Goal: Task Accomplishment & Management: Complete application form

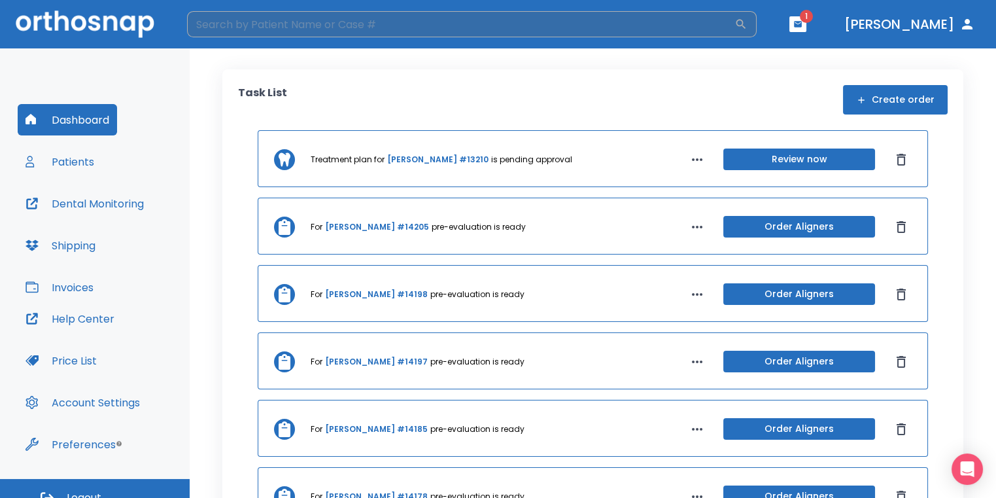
click at [531, 30] on input "search" at bounding box center [461, 24] width 548 height 26
type input "silva"
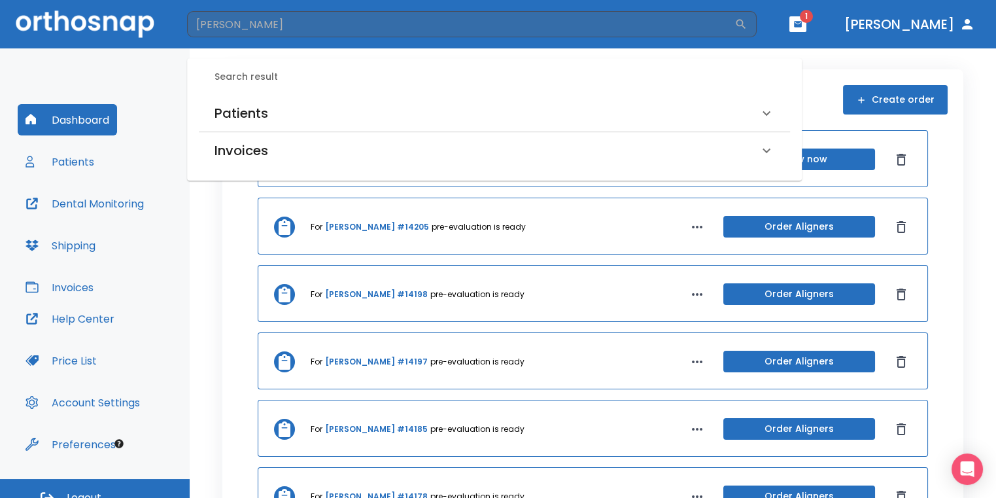
click at [300, 111] on div "Patients" at bounding box center [487, 113] width 544 height 21
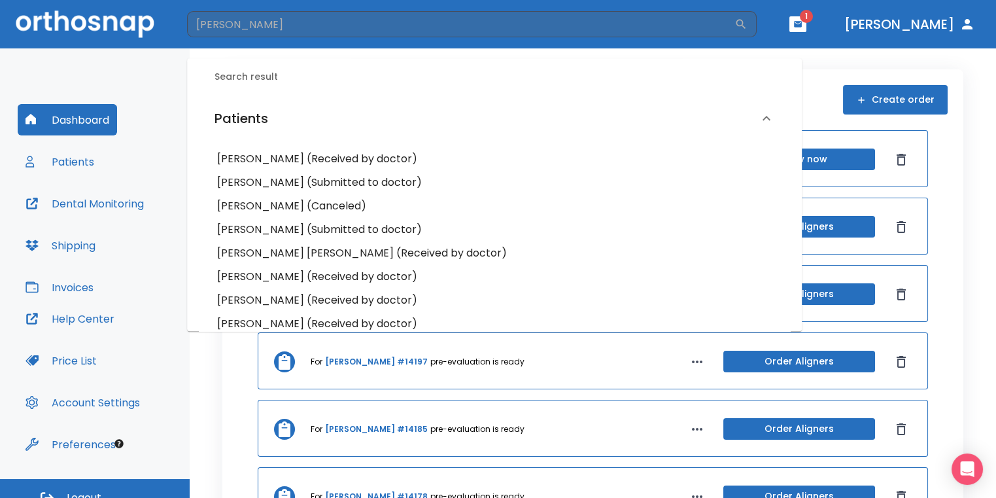
click at [301, 150] on h6 "Amanda Silva (Received by doctor)" at bounding box center [494, 159] width 555 height 18
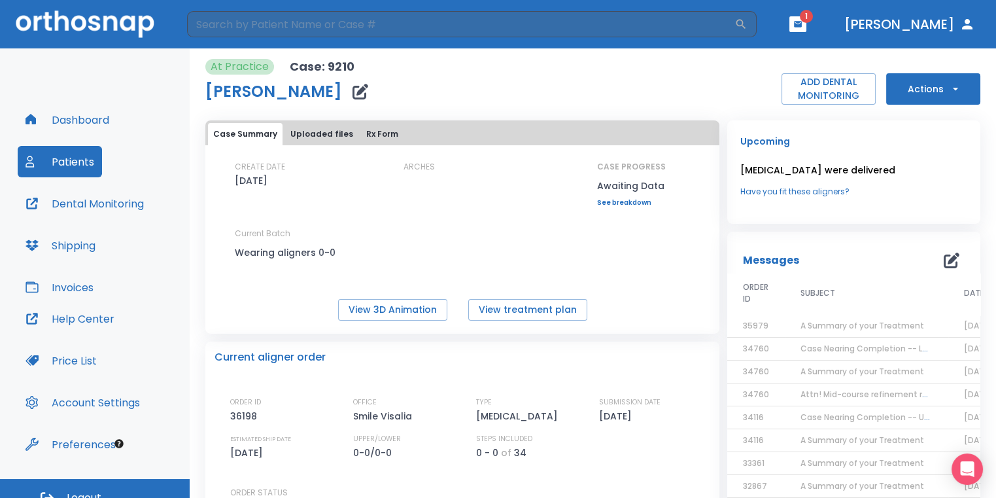
click at [938, 84] on button "Actions" at bounding box center [934, 88] width 94 height 31
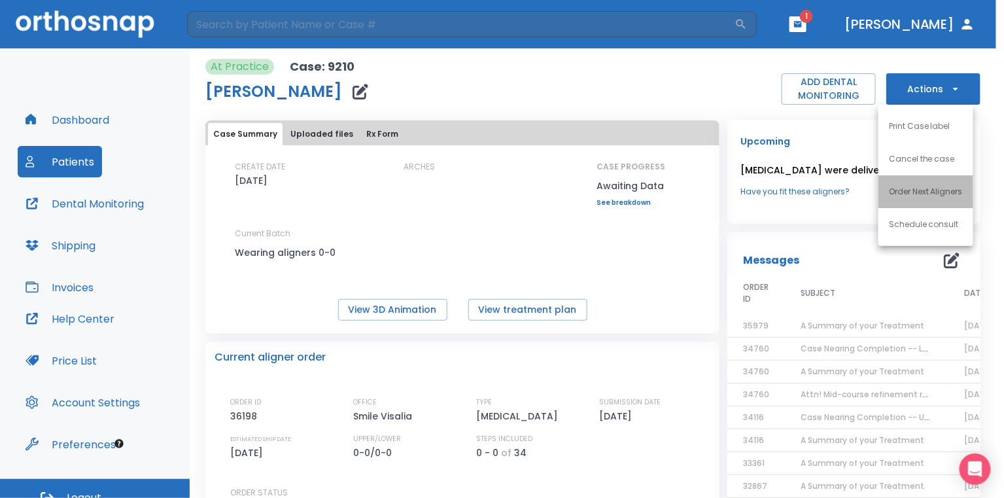
click at [911, 185] on li "Order Next Aligners" at bounding box center [926, 191] width 95 height 33
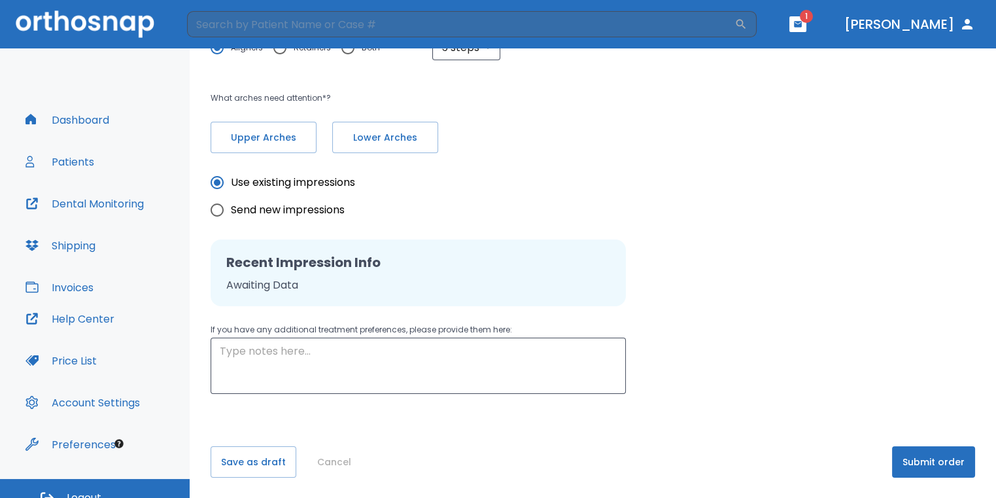
scroll to position [141, 0]
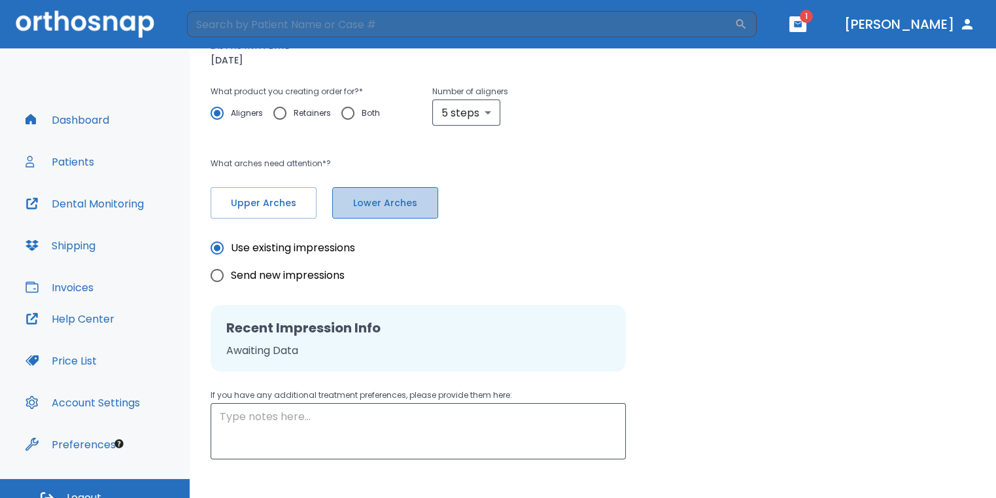
click at [400, 202] on span "Lower Arches" at bounding box center [385, 203] width 79 height 14
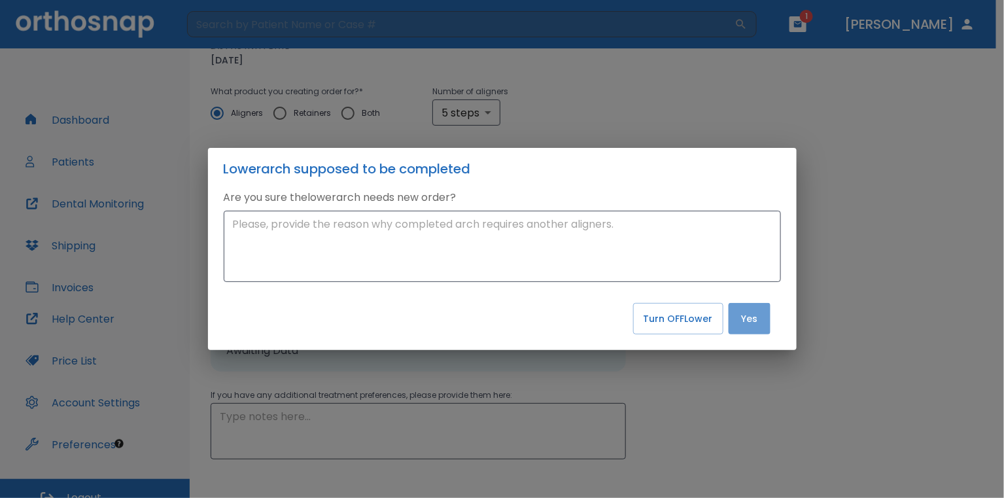
click at [760, 326] on button "Yes" at bounding box center [750, 318] width 42 height 31
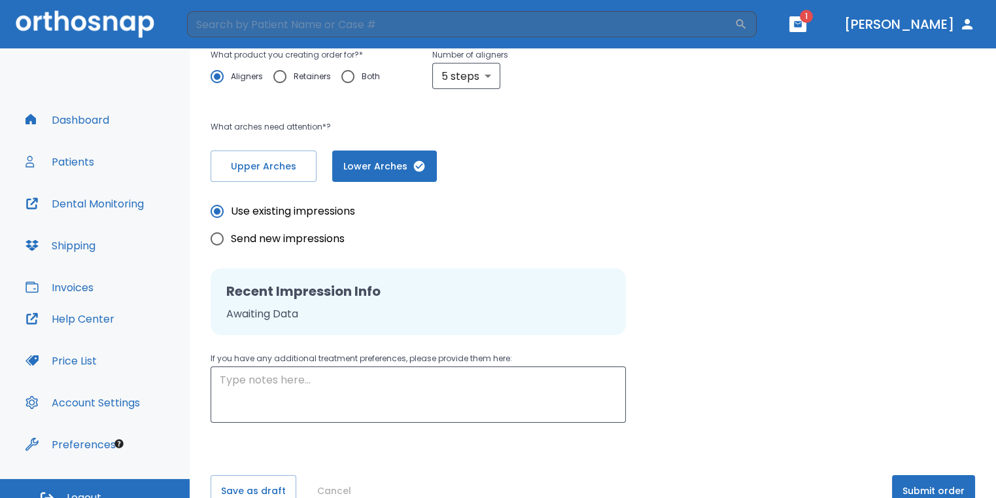
scroll to position [207, 0]
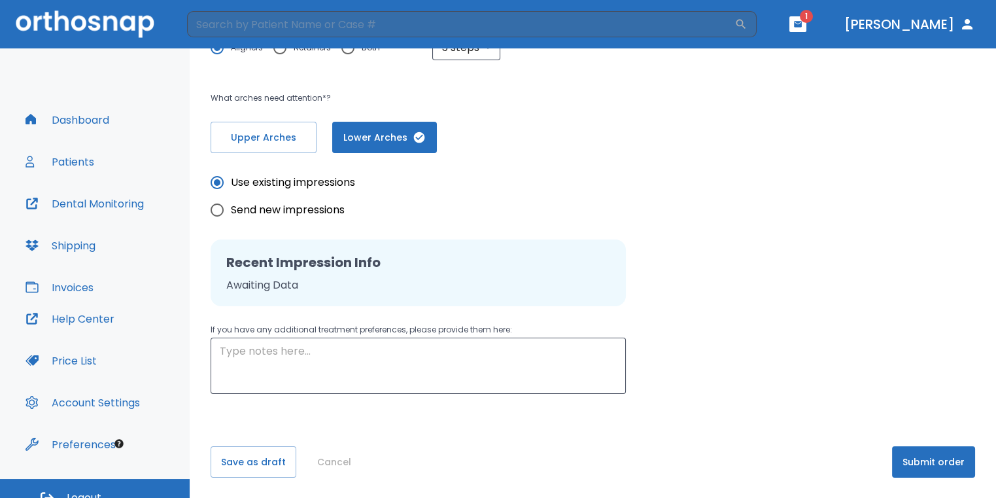
click at [919, 473] on button "Submit order" at bounding box center [933, 461] width 83 height 31
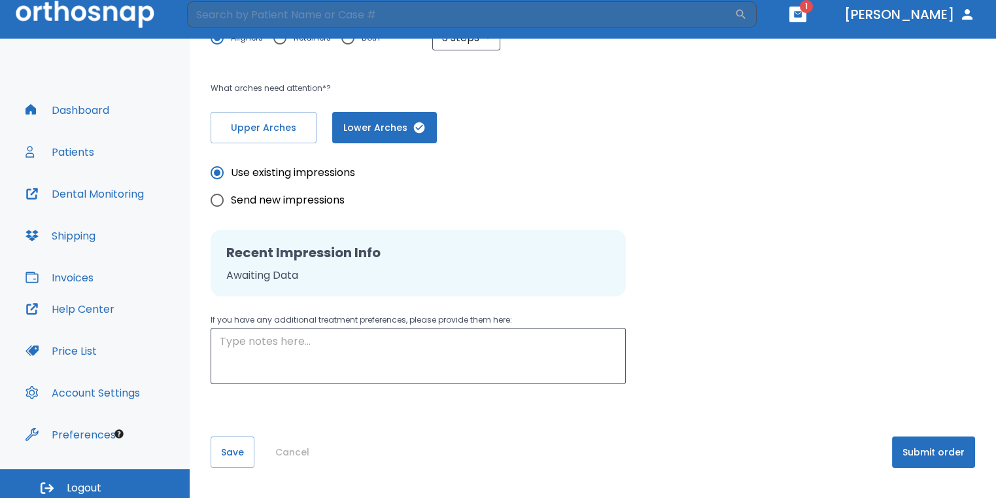
scroll to position [16, 0]
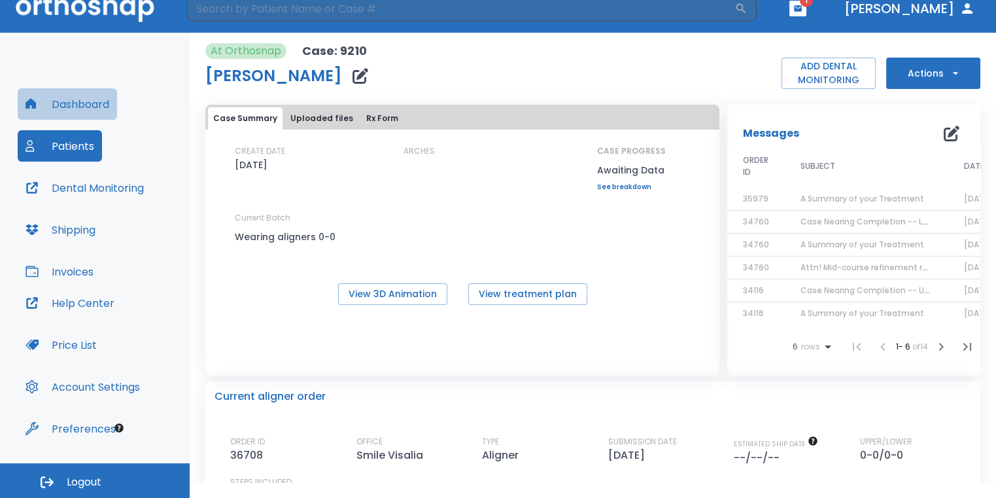
click at [72, 102] on button "Dashboard" at bounding box center [67, 103] width 99 height 31
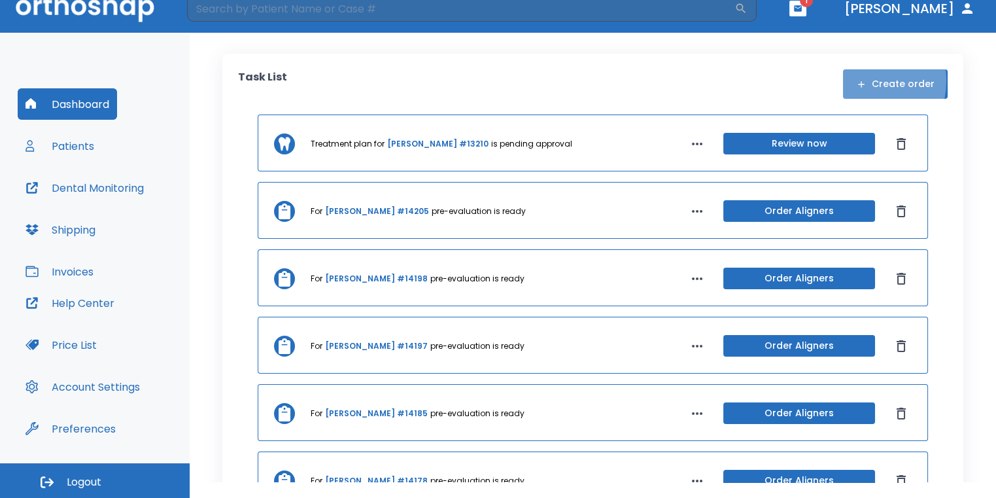
click at [856, 80] on icon "button" at bounding box center [861, 84] width 10 height 10
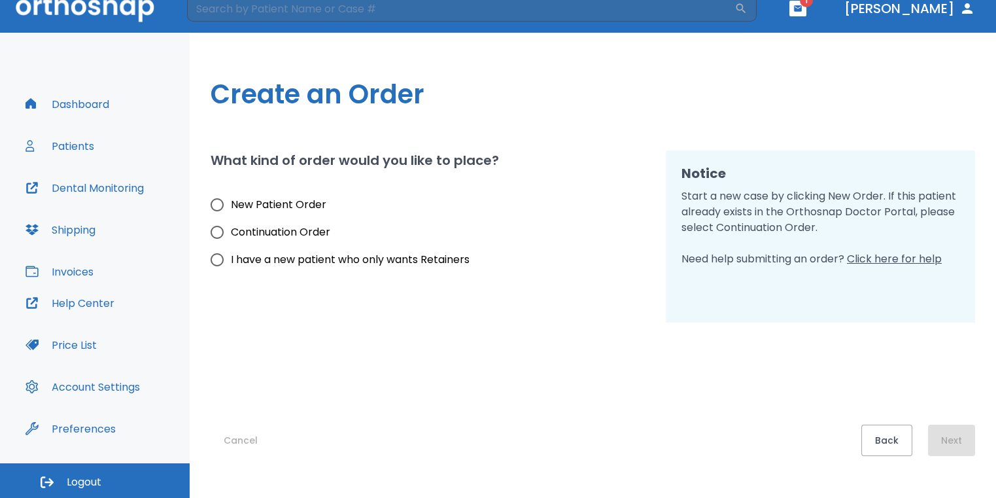
click at [292, 203] on span "New Patient Order" at bounding box center [279, 205] width 96 height 16
click at [231, 203] on input "New Patient Order" at bounding box center [216, 204] width 27 height 27
radio input "true"
click at [966, 434] on button "Next" at bounding box center [951, 440] width 47 height 31
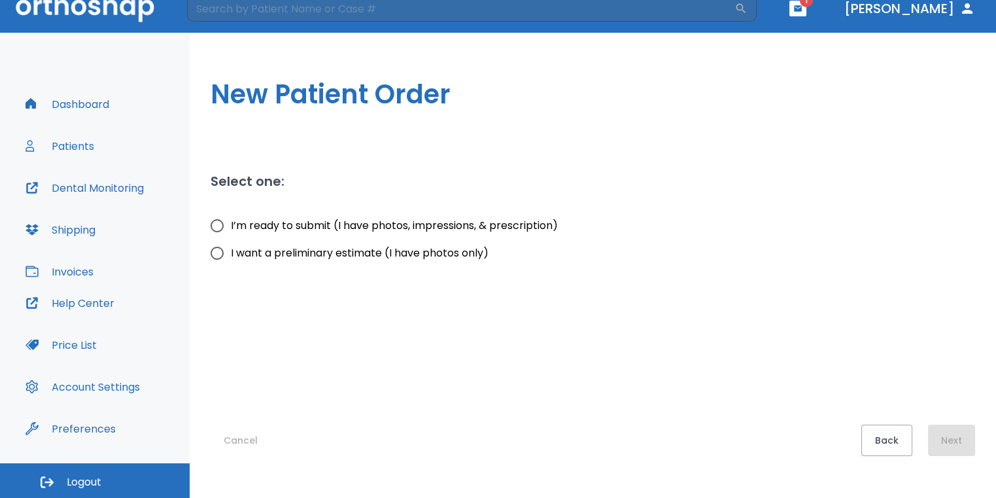
click at [224, 258] on input "I want a preliminary estimate (I have photos only)" at bounding box center [216, 252] width 27 height 27
radio input "true"
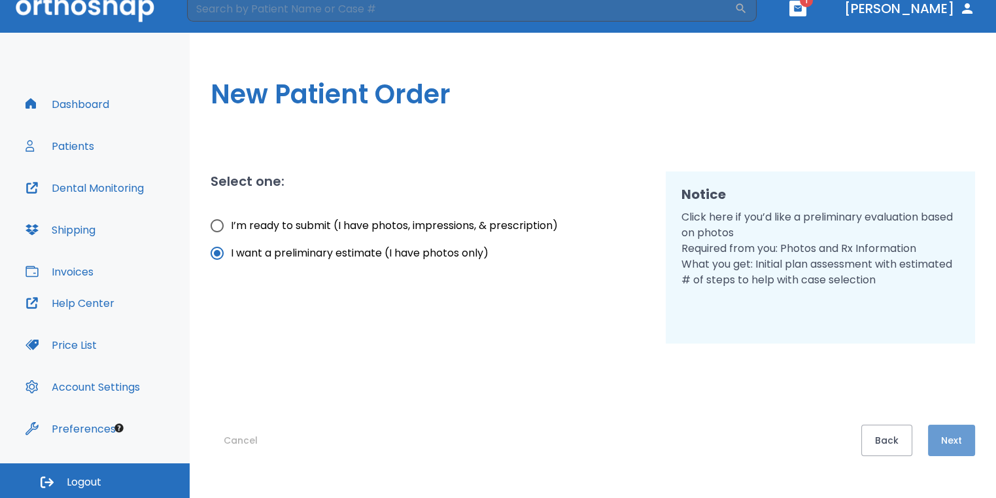
click at [945, 434] on button "Next" at bounding box center [951, 440] width 47 height 31
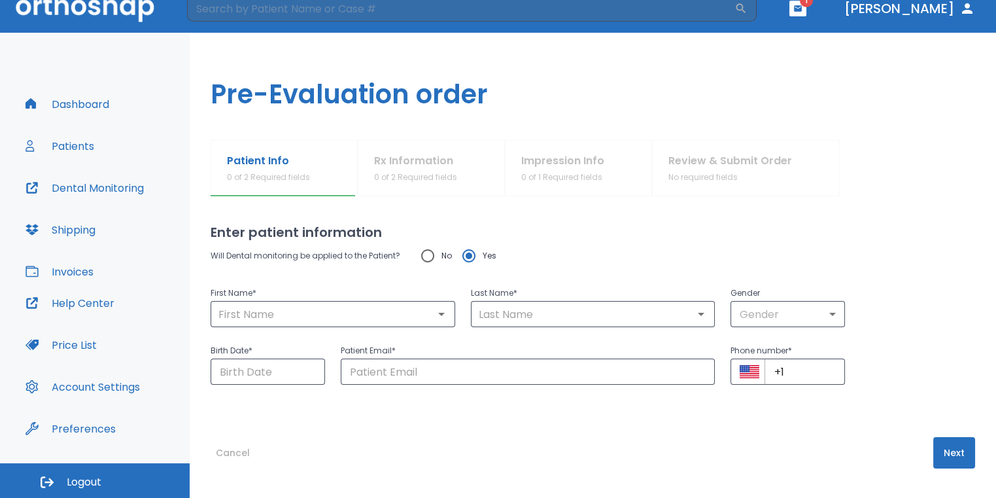
click at [422, 252] on input "No" at bounding box center [427, 255] width 27 height 27
radio input "true"
click at [408, 307] on input "text" at bounding box center [333, 314] width 237 height 18
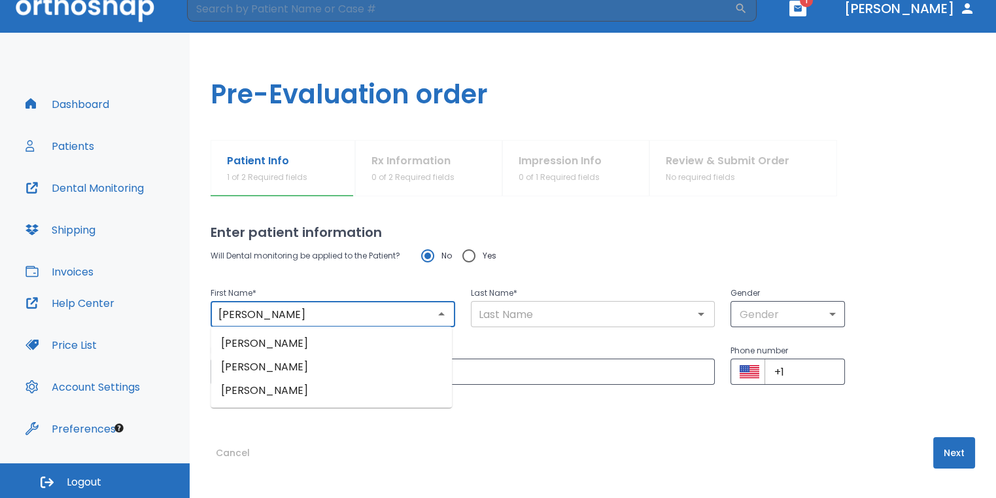
type input "Elias"
click at [502, 311] on input "text" at bounding box center [593, 314] width 237 height 18
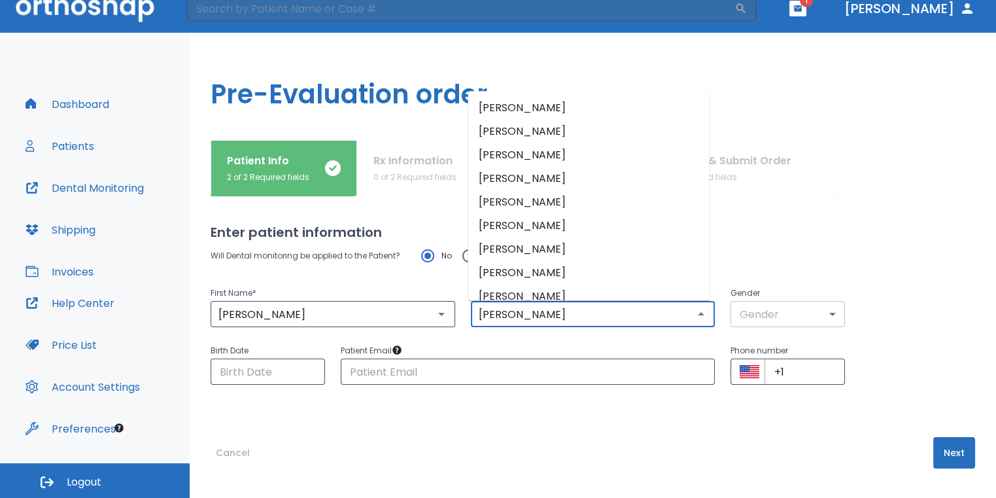
type input "Garcia"
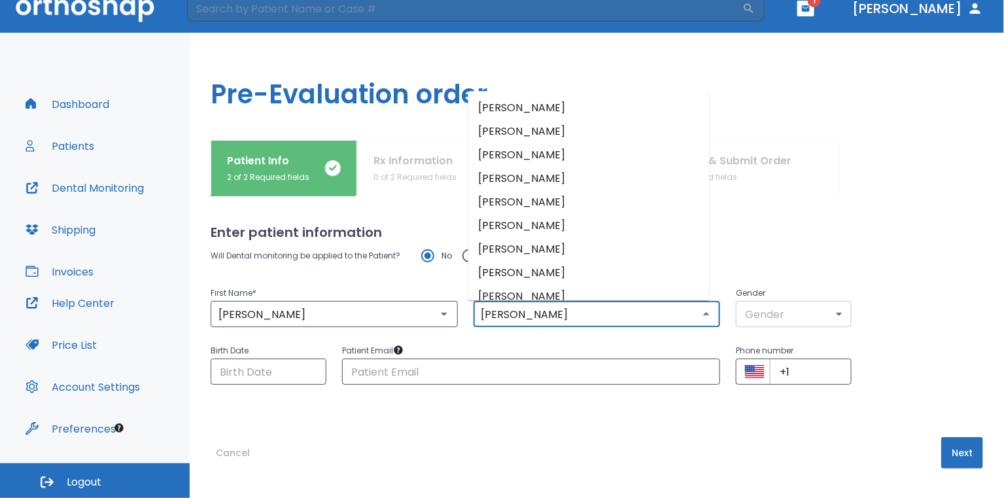
click at [769, 304] on body "​ 1 Dr. Sedillo Dashboard Patients Dental Monitoring Shipping Invoices Help Cen…" at bounding box center [502, 233] width 1004 height 498
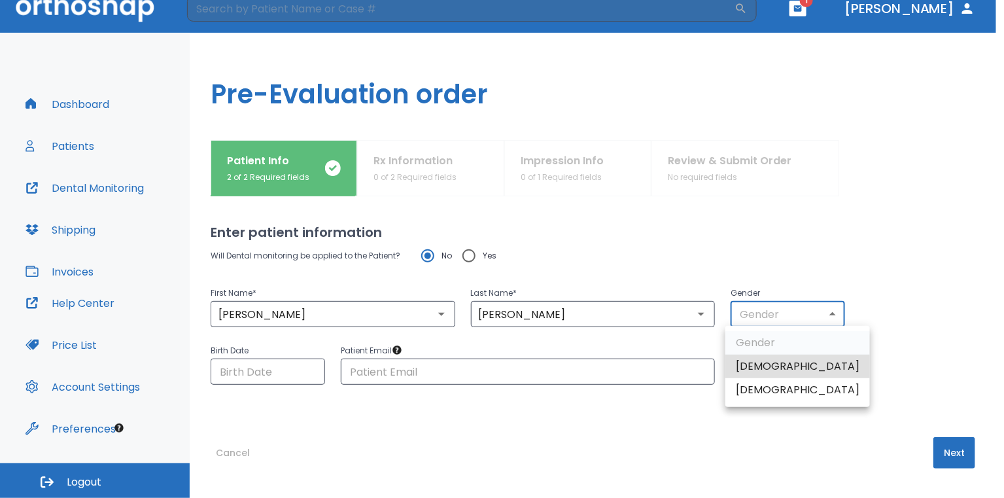
click at [767, 374] on li "Male" at bounding box center [798, 367] width 145 height 24
type input "1"
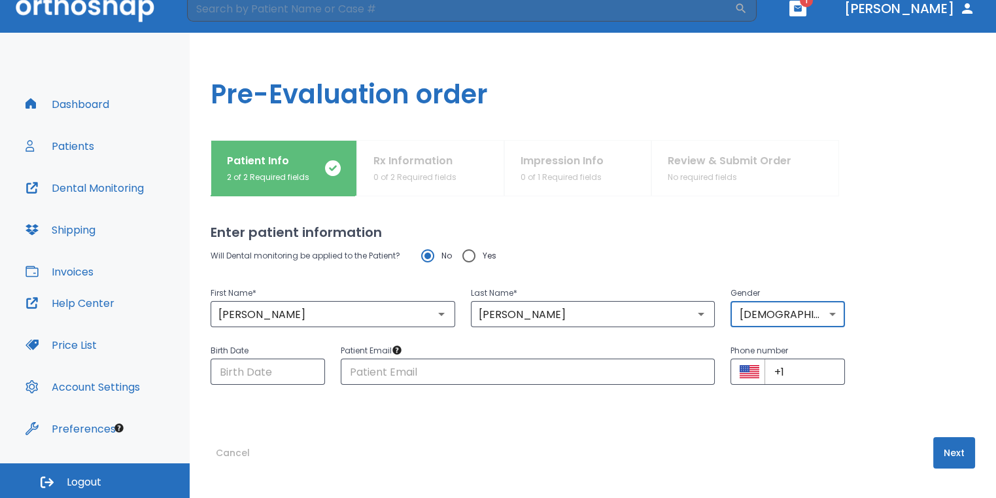
click at [924, 448] on div "Cancel Next" at bounding box center [593, 466] width 765 height 58
click at [944, 448] on button "Next" at bounding box center [955, 452] width 42 height 31
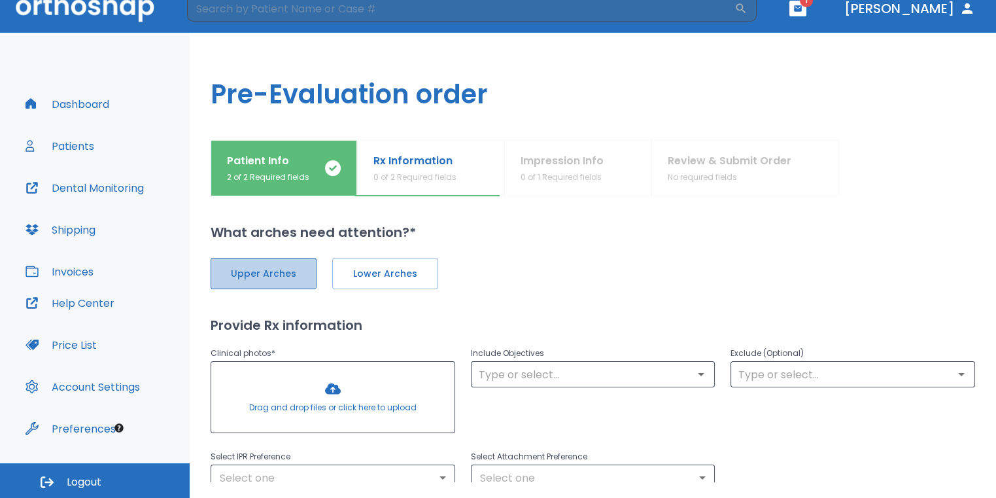
click at [275, 277] on span "Upper Arches" at bounding box center [263, 274] width 79 height 14
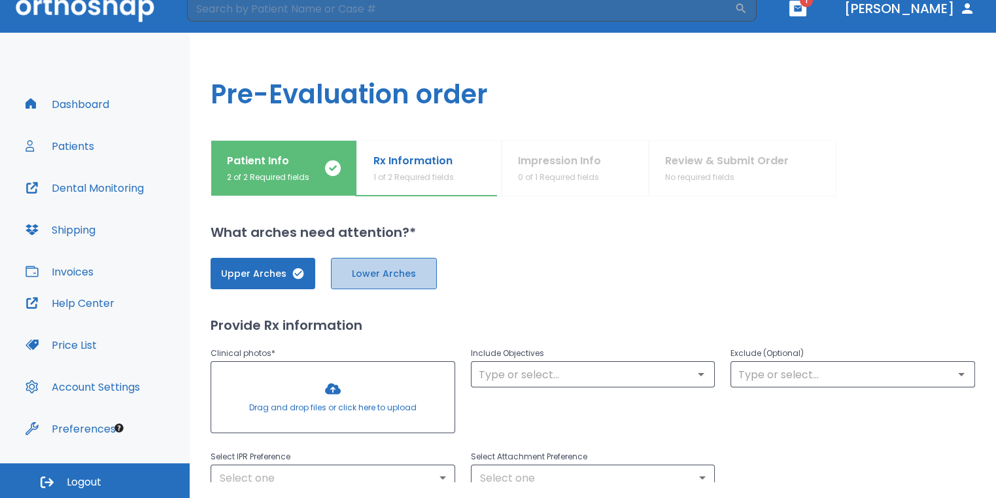
click at [350, 278] on span "Lower Arches" at bounding box center [384, 274] width 79 height 14
click at [352, 386] on div at bounding box center [332, 397] width 243 height 71
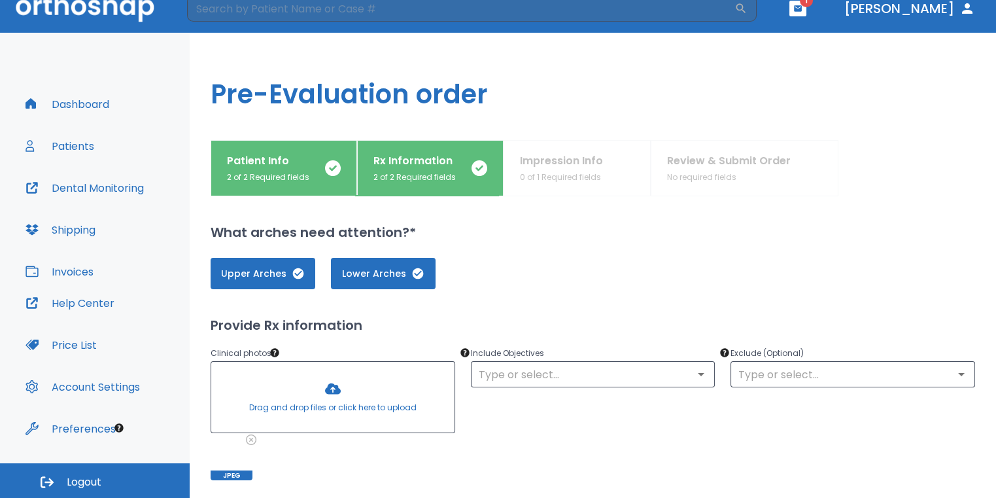
click at [350, 385] on div at bounding box center [332, 397] width 243 height 71
click at [355, 387] on div at bounding box center [332, 397] width 243 height 71
click at [359, 412] on div at bounding box center [332, 397] width 243 height 71
click at [349, 403] on div at bounding box center [332, 397] width 243 height 71
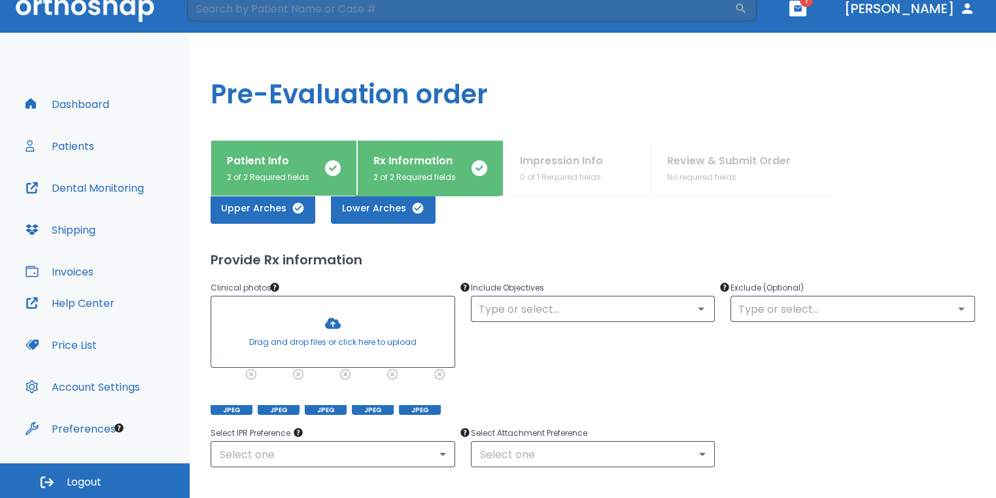
click at [349, 338] on div at bounding box center [332, 331] width 243 height 71
click at [369, 339] on div at bounding box center [332, 331] width 243 height 71
click at [370, 332] on div at bounding box center [332, 331] width 243 height 71
click at [334, 346] on div at bounding box center [332, 331] width 243 height 71
click at [361, 321] on div at bounding box center [332, 331] width 243 height 71
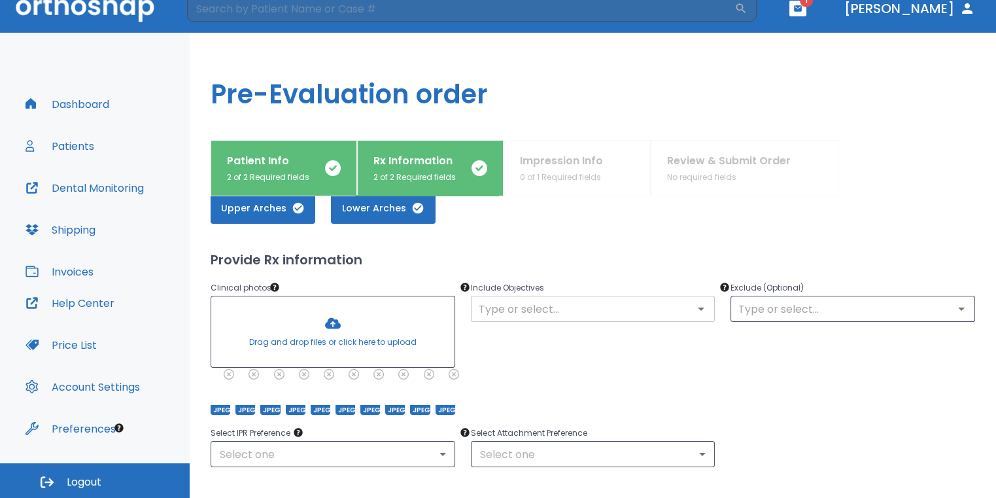
click at [525, 309] on input "text" at bounding box center [593, 309] width 237 height 18
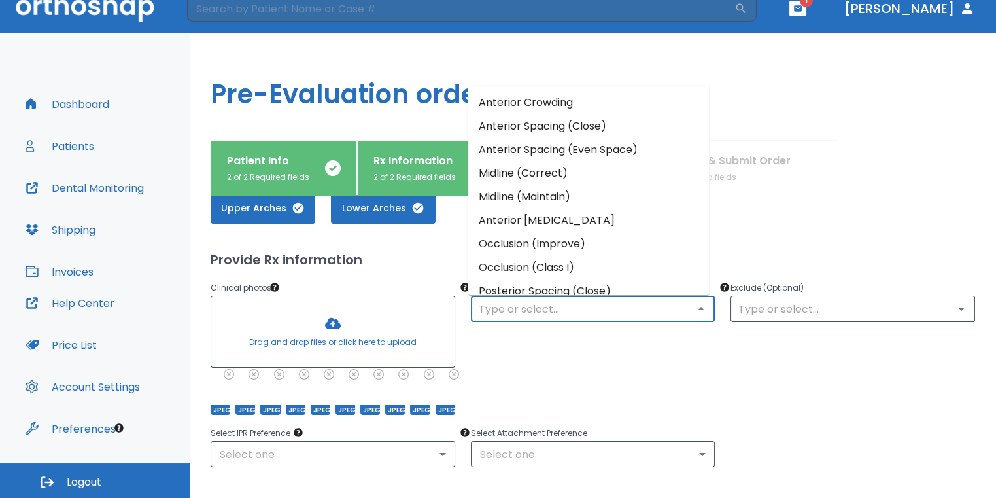
click at [543, 107] on li "Anterior Crowding" at bounding box center [588, 102] width 241 height 24
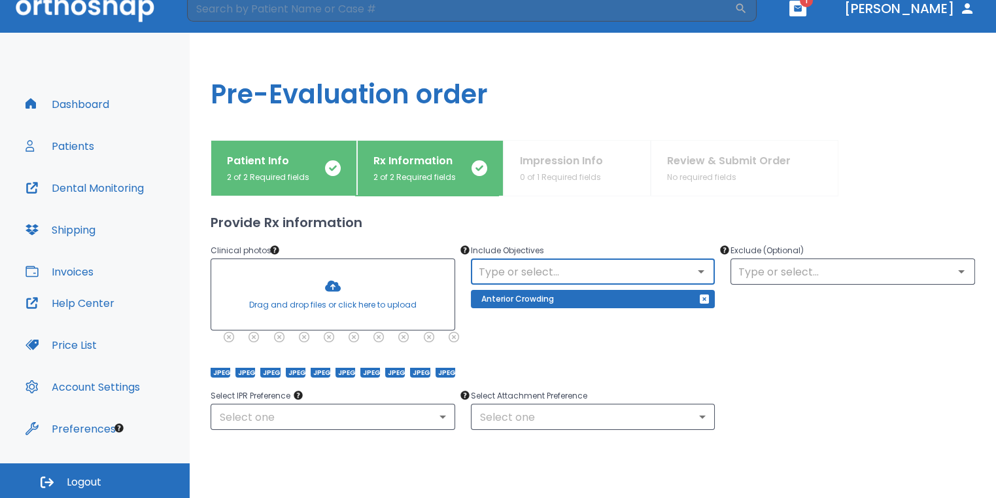
scroll to position [131, 0]
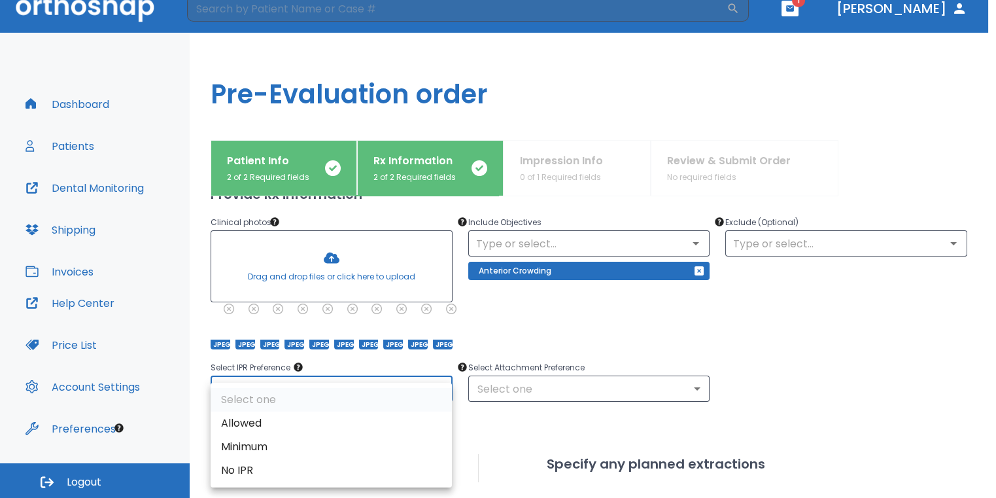
click at [423, 393] on body "​ 1 Dr. Sedillo Dashboard Patients Dental Monitoring Shipping Invoices Help Cen…" at bounding box center [498, 233] width 996 height 498
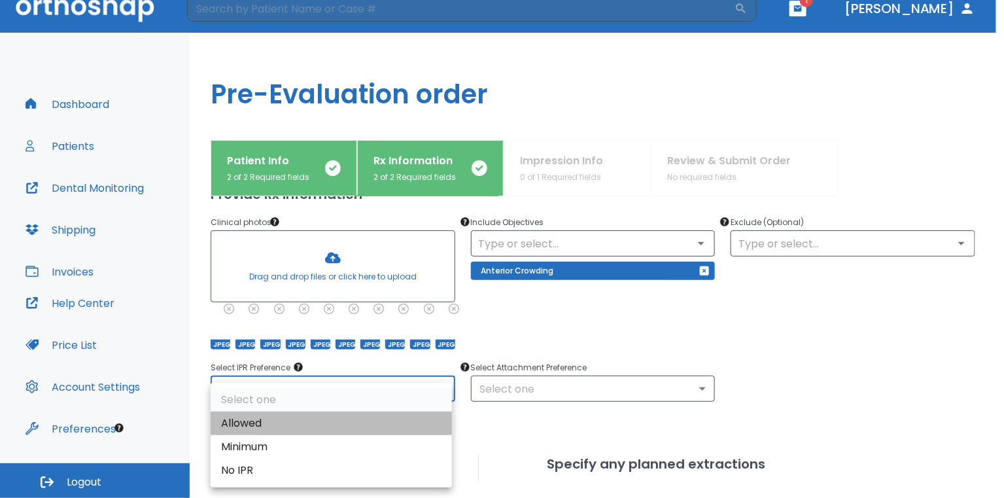
click at [336, 421] on li "Allowed" at bounding box center [331, 424] width 241 height 24
type input "1"
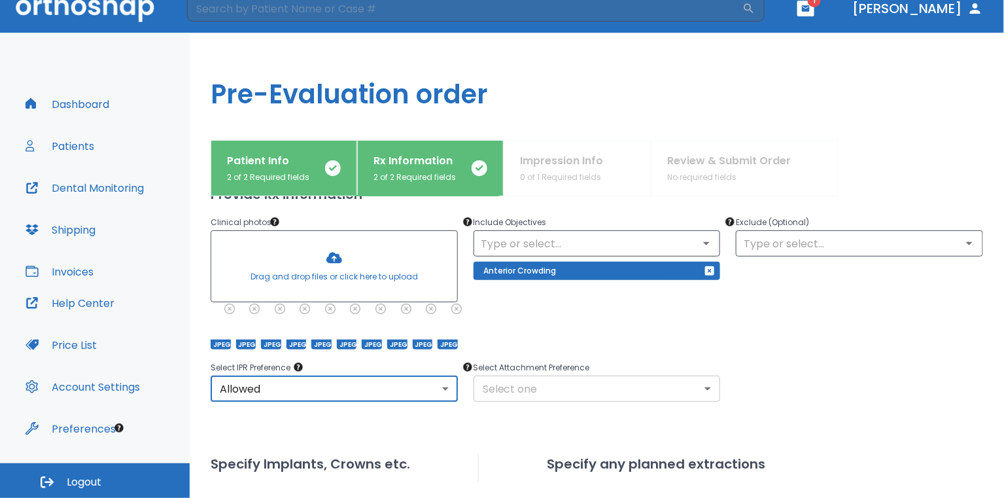
click at [500, 388] on body "​ 1 Dr. Sedillo Dashboard Patients Dental Monitoring Shipping Invoices Help Cen…" at bounding box center [502, 233] width 1004 height 498
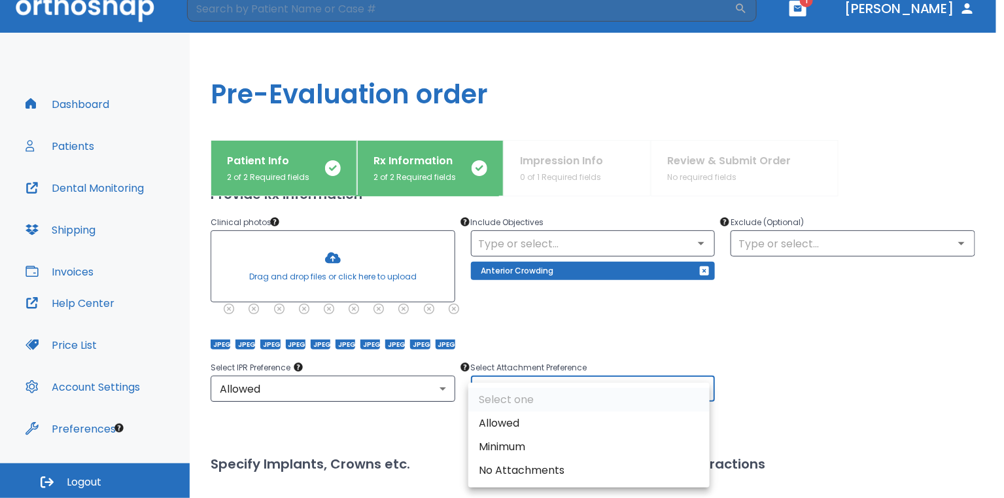
click at [508, 418] on li "Allowed" at bounding box center [588, 424] width 241 height 24
type input "1"
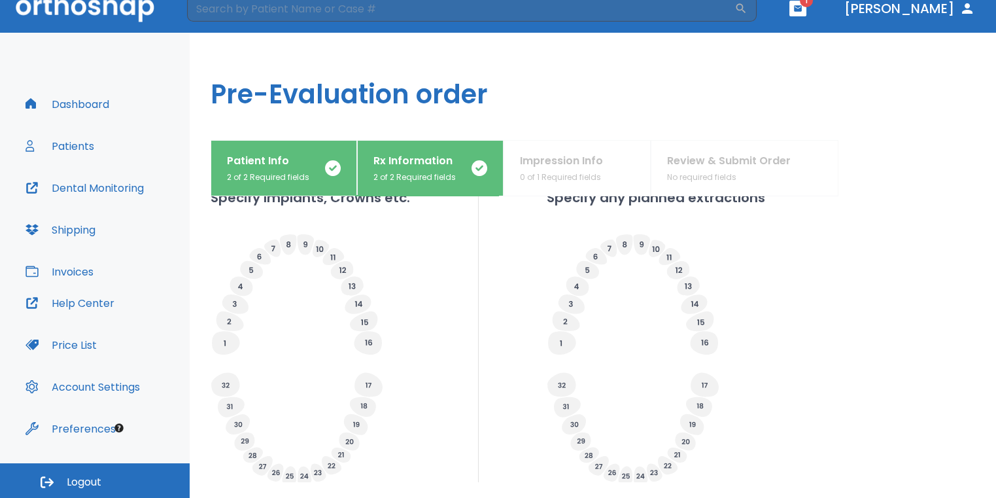
scroll to position [513, 0]
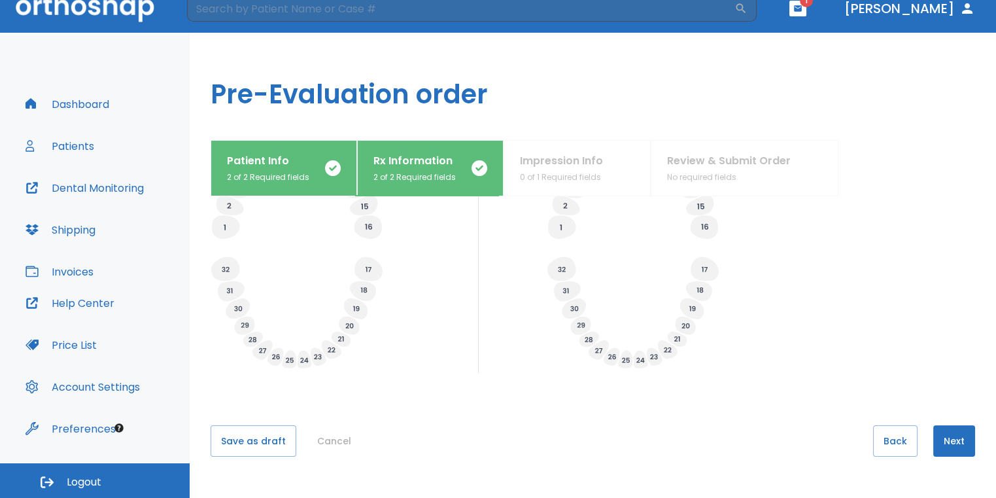
click at [944, 430] on button "Next" at bounding box center [955, 440] width 42 height 31
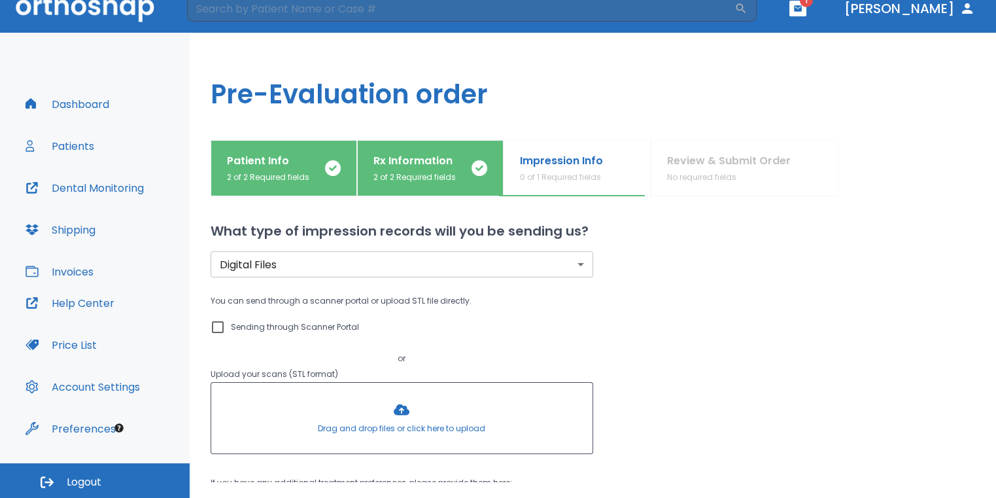
scroll to position [0, 0]
click at [223, 327] on input "Sending through Scanner Portal" at bounding box center [218, 329] width 16 height 16
checkbox input "true"
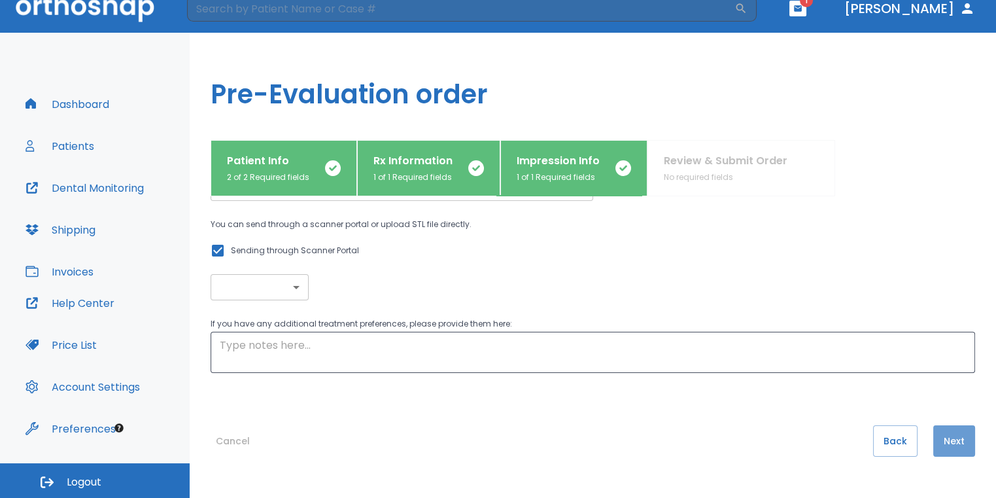
click at [955, 440] on button "Next" at bounding box center [955, 440] width 42 height 31
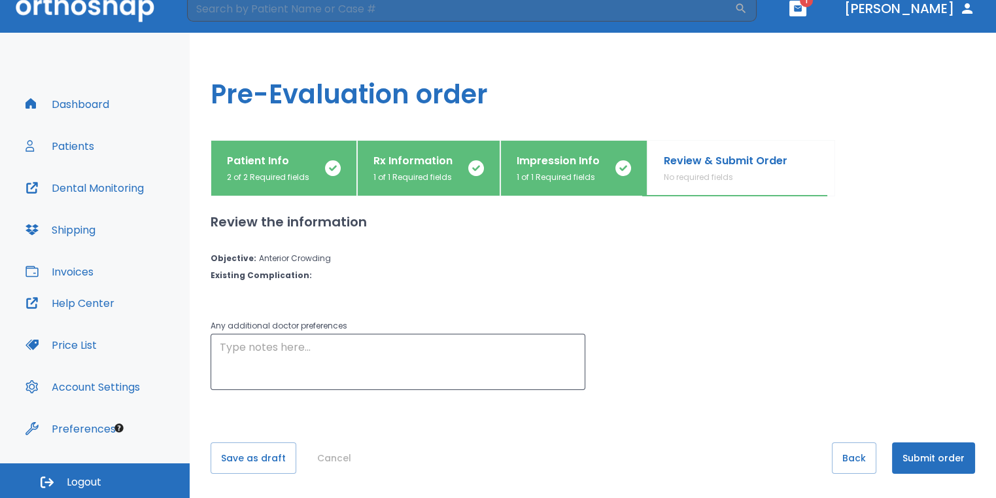
click at [957, 463] on button "Submit order" at bounding box center [933, 457] width 83 height 31
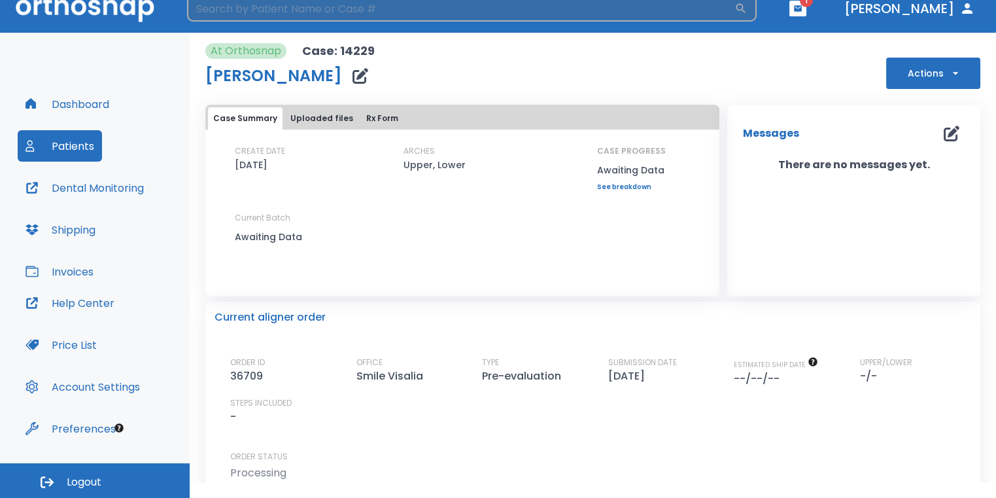
click at [349, 12] on input "search" at bounding box center [461, 8] width 548 height 26
type input "reeves"
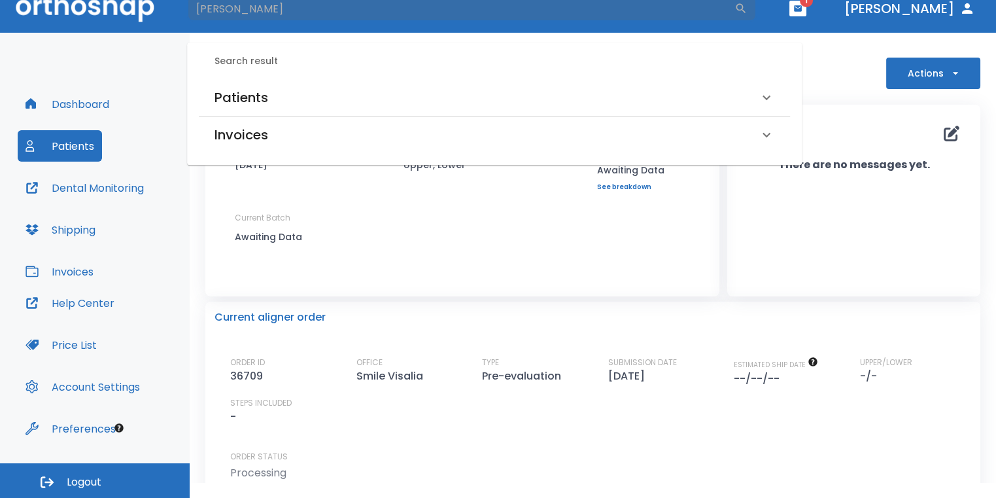
click at [283, 88] on div "Patients" at bounding box center [487, 97] width 544 height 21
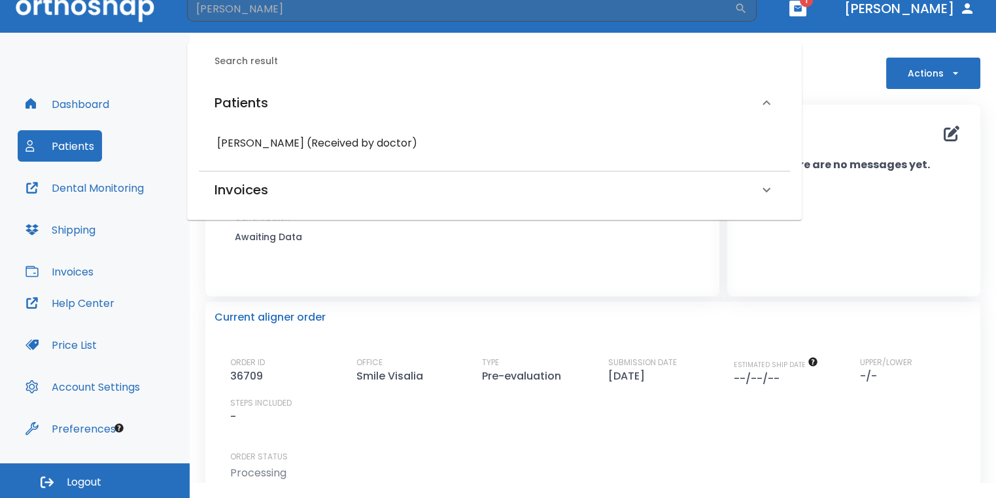
click at [285, 135] on h6 "Michelle Reeves (Received by doctor)" at bounding box center [494, 143] width 555 height 18
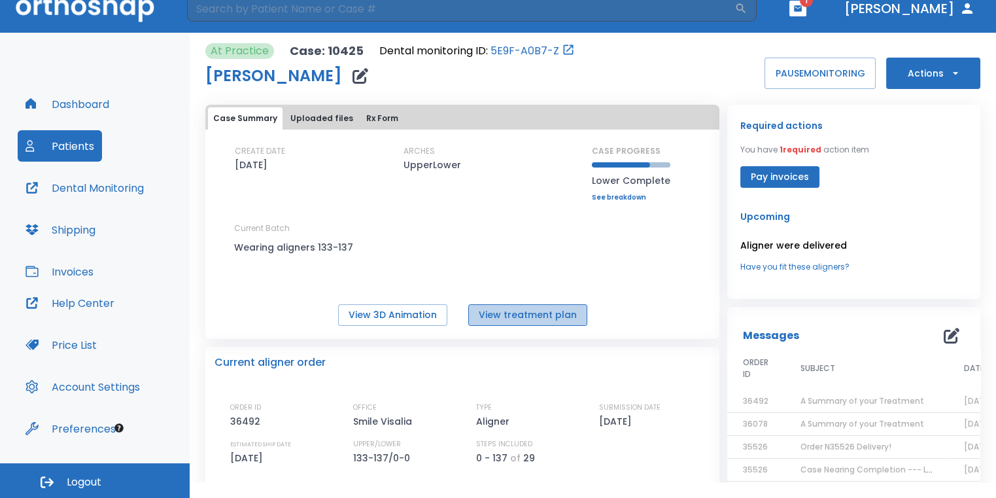
click at [545, 319] on button "View treatment plan" at bounding box center [527, 315] width 119 height 22
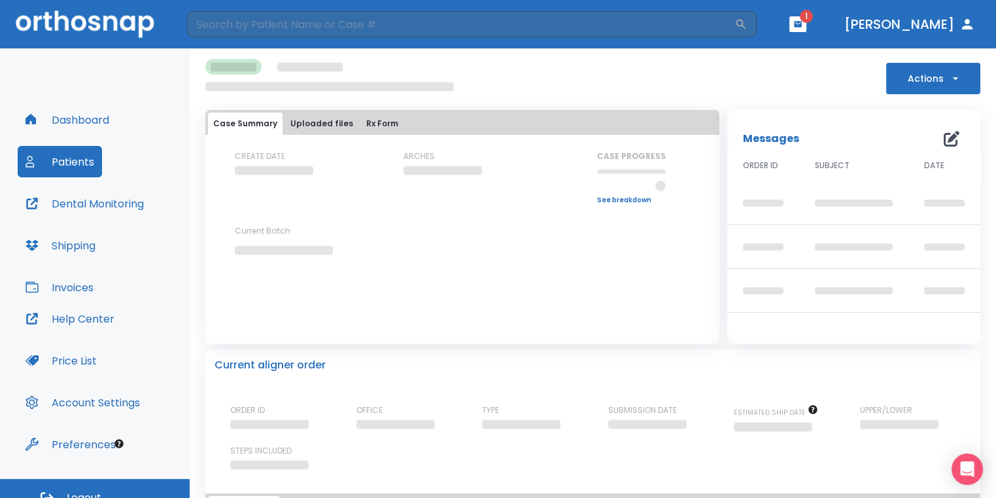
click at [803, 24] on icon "button" at bounding box center [798, 24] width 9 height 9
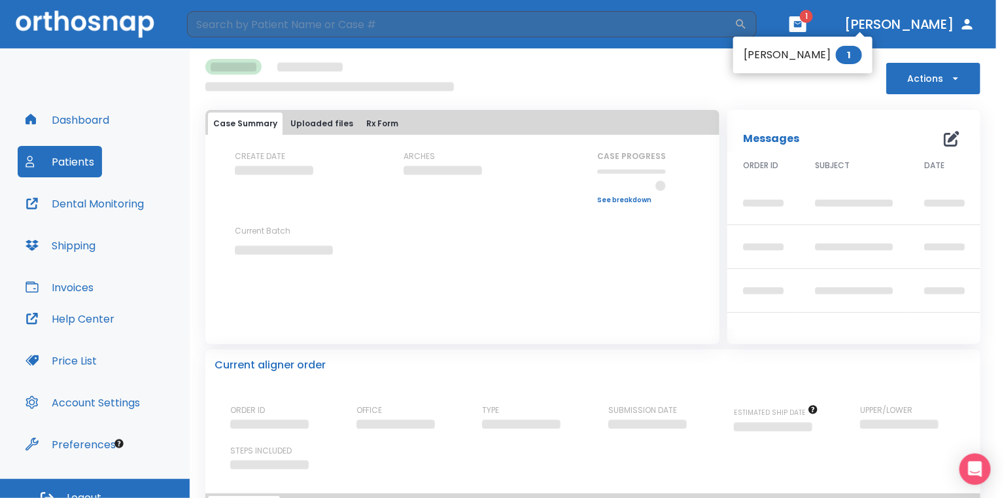
click at [783, 60] on li "Crystal Ortiz 1" at bounding box center [802, 55] width 139 height 26
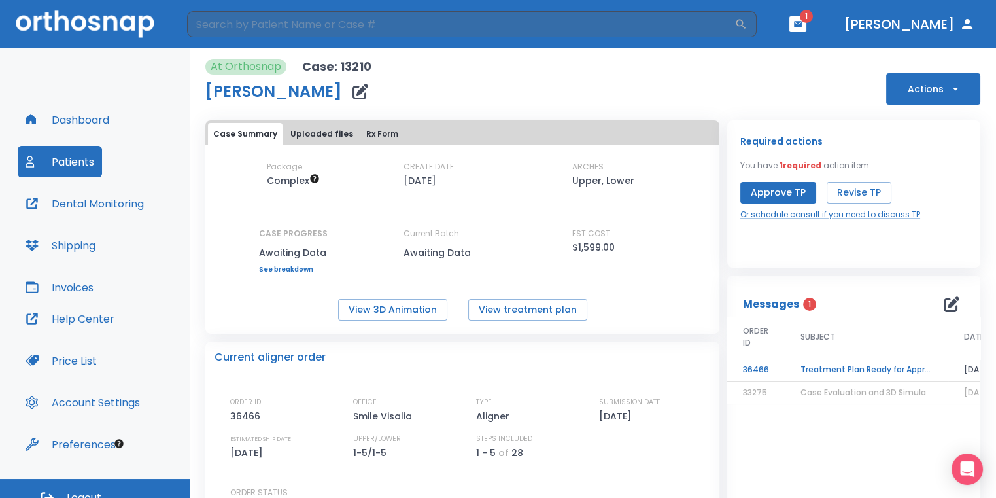
click at [822, 362] on td "Treatment Plan Ready for Approval!" at bounding box center [867, 370] width 164 height 23
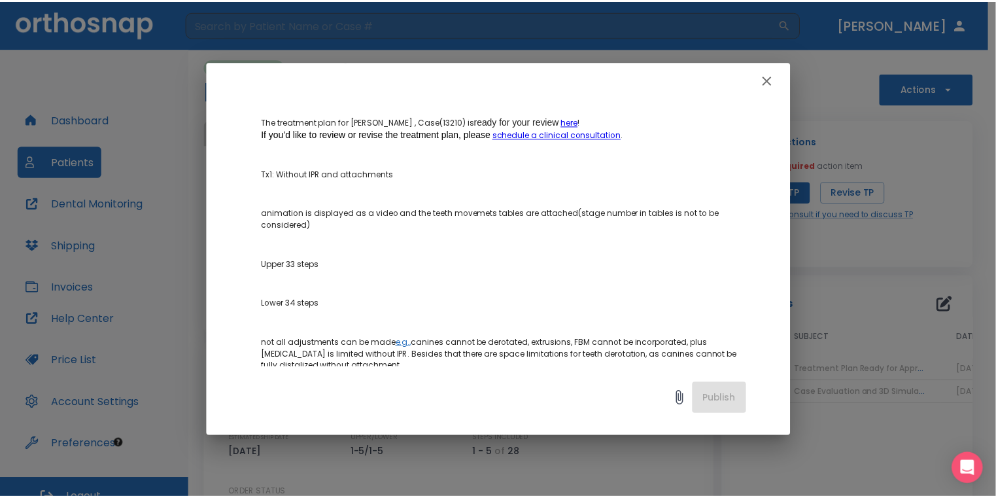
scroll to position [785, 0]
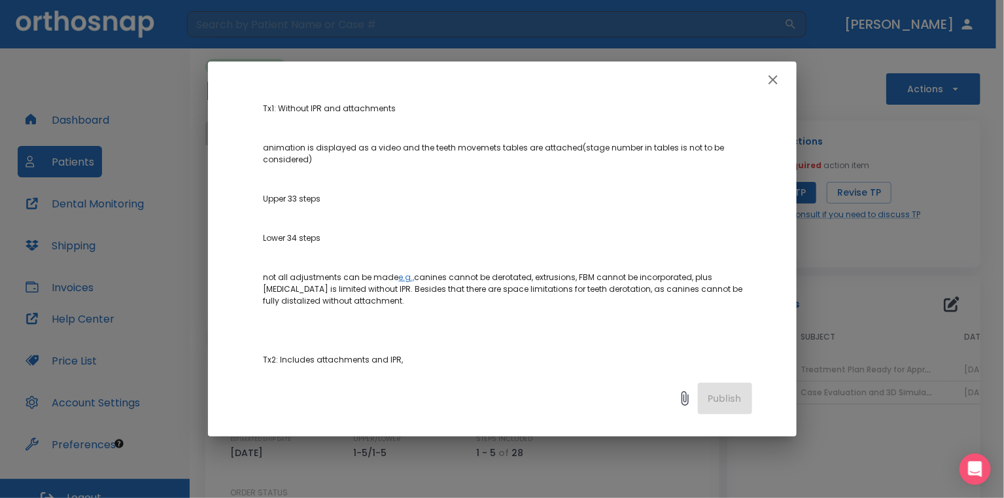
click at [765, 82] on icon "button" at bounding box center [773, 80] width 16 height 16
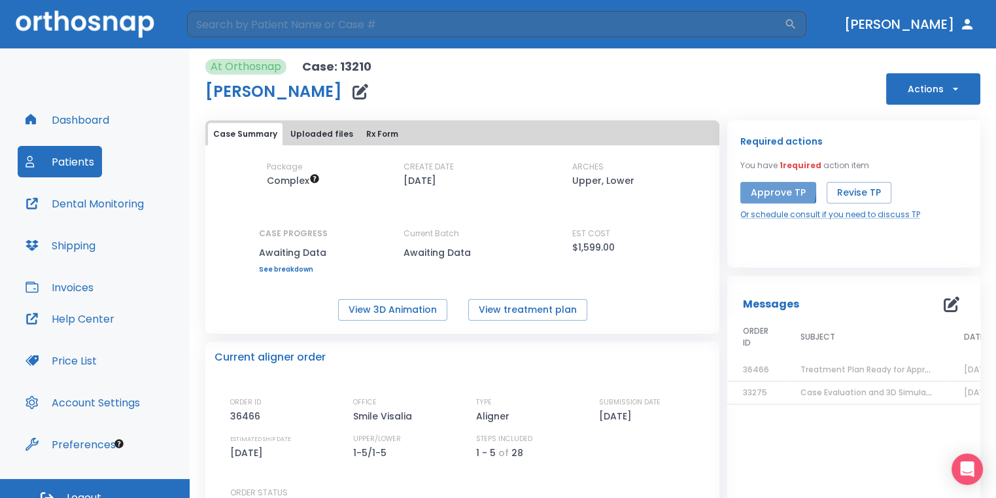
click at [757, 189] on button "Approve TP" at bounding box center [779, 193] width 76 height 22
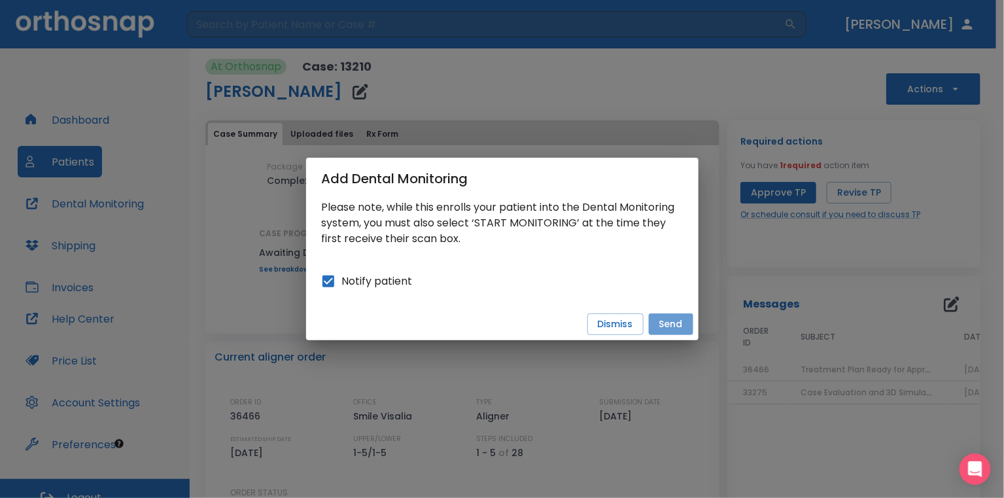
click at [665, 325] on button "Send" at bounding box center [671, 324] width 44 height 22
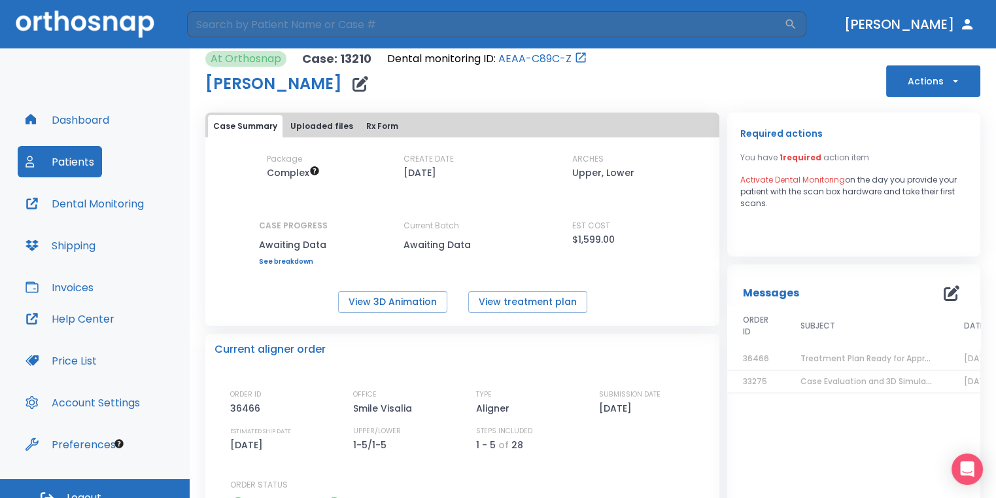
scroll to position [0, 0]
